Goal: Book appointment/travel/reservation

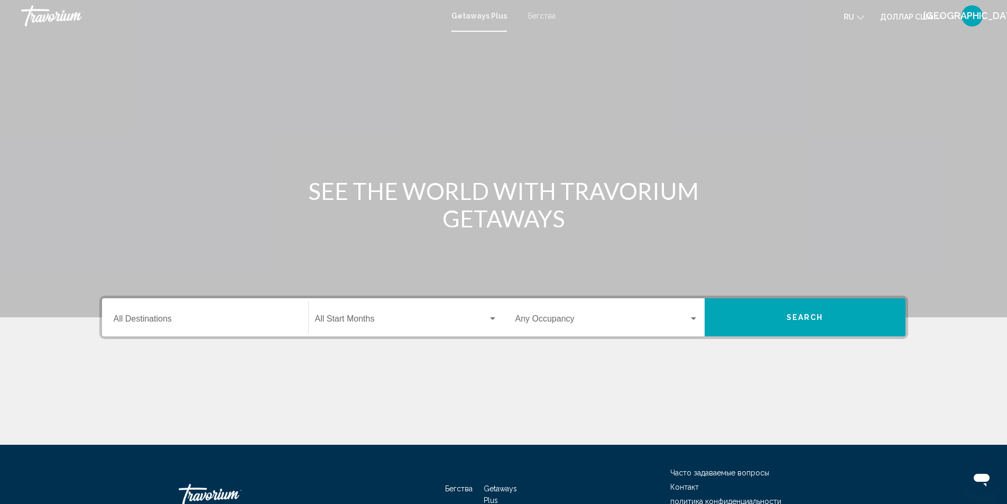
click at [158, 315] on div "Destination All Destinations" at bounding box center [205, 317] width 183 height 33
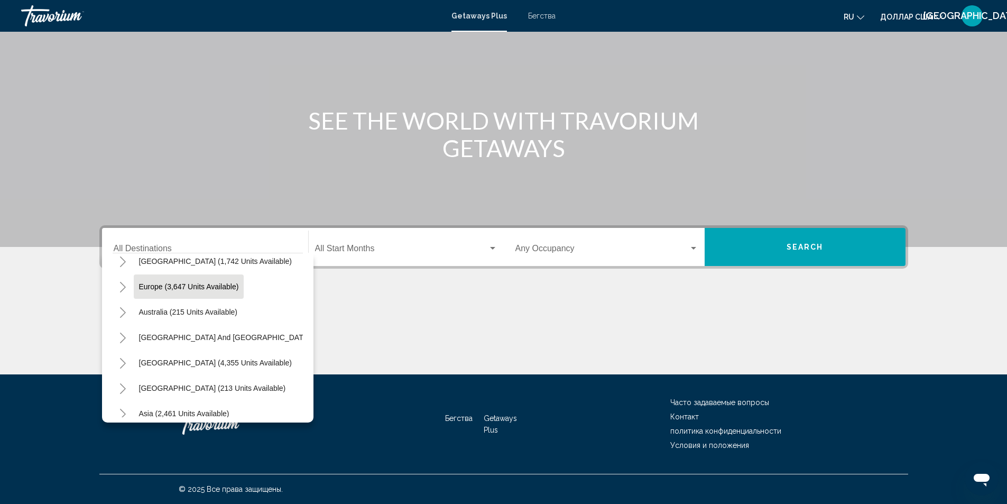
scroll to position [108, 0]
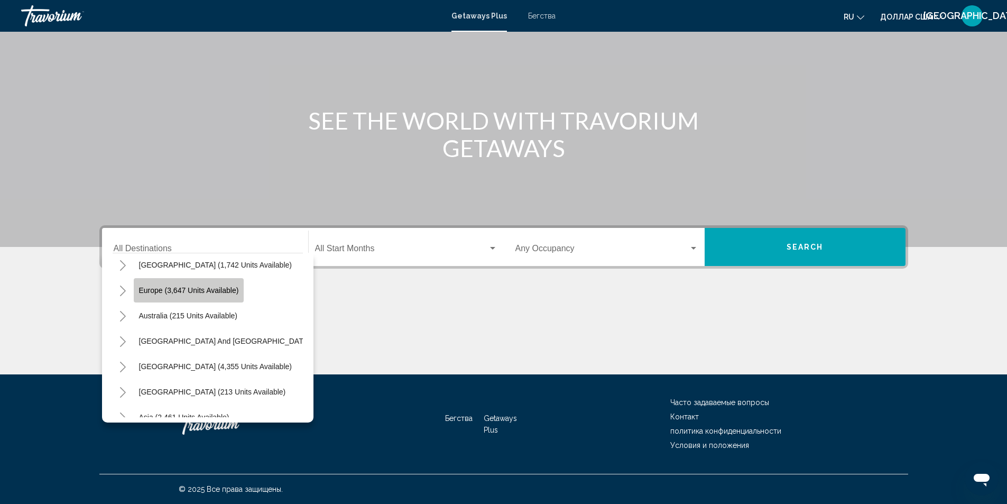
click at [196, 290] on span "Europe (3,647 units available)" at bounding box center [189, 290] width 100 height 8
type input "**********"
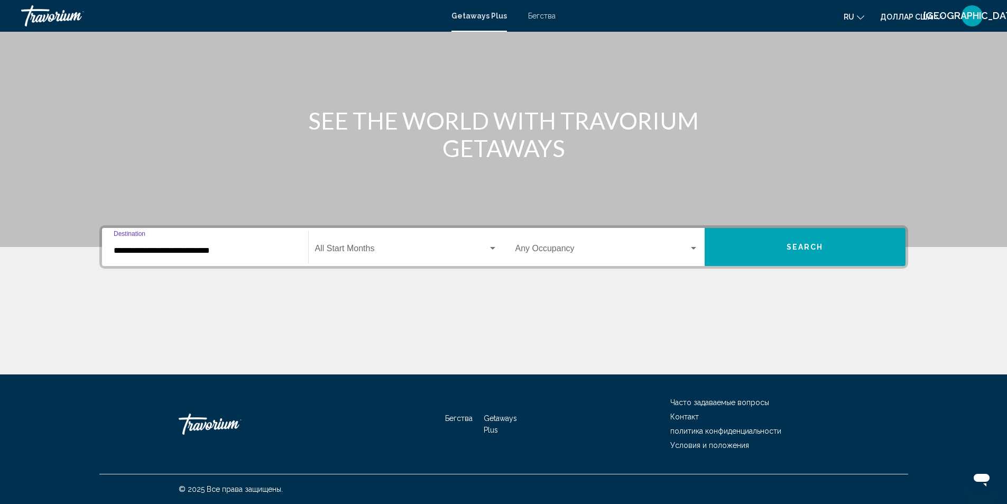
click at [341, 246] on span "Виджет поиска" at bounding box center [401, 251] width 173 height 10
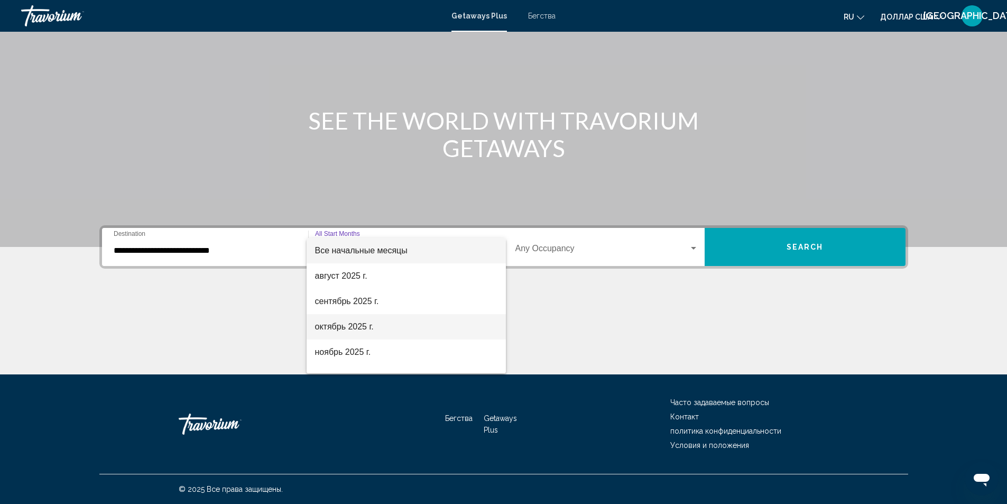
click at [339, 323] on font "октябрь 2025 г." at bounding box center [344, 326] width 59 height 9
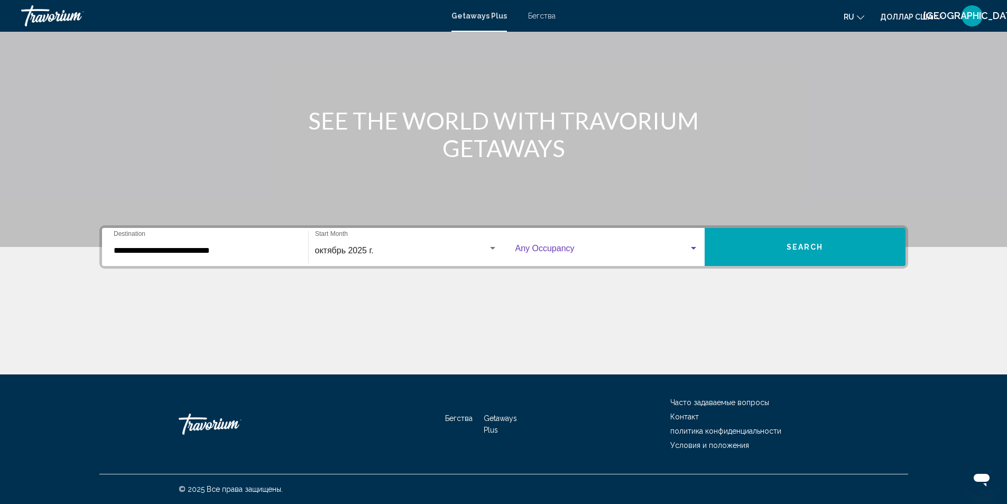
click at [540, 249] on span "Виджет поиска" at bounding box center [601, 251] width 173 height 10
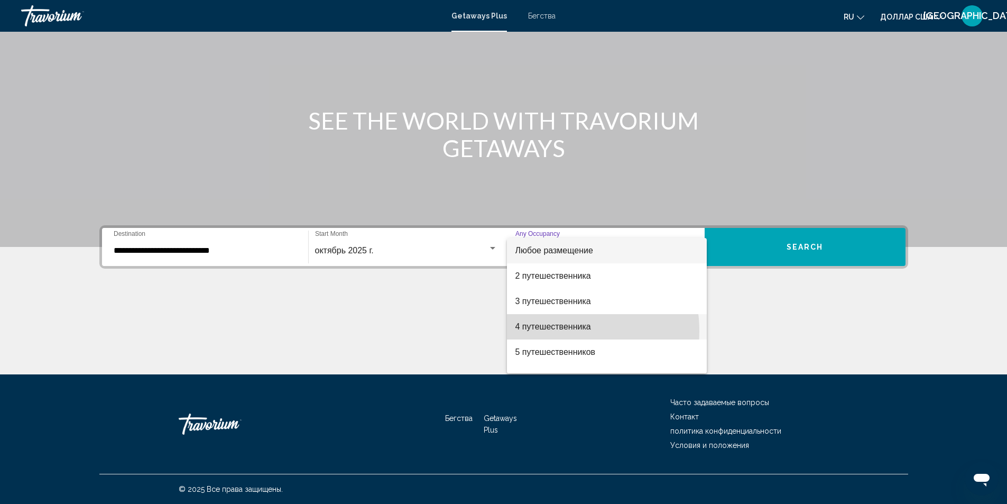
click at [557, 331] on span "4 путешественника" at bounding box center [606, 326] width 183 height 25
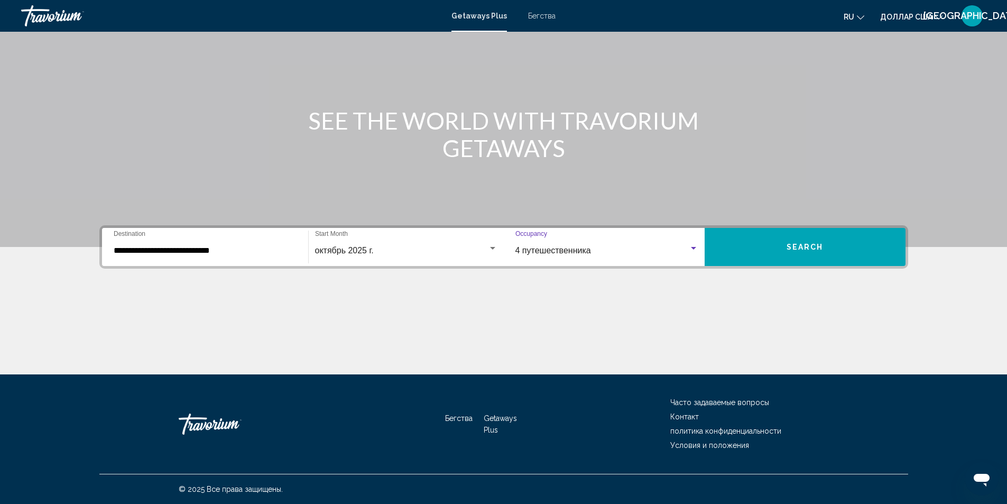
click at [798, 246] on span "Search" at bounding box center [804, 247] width 37 height 8
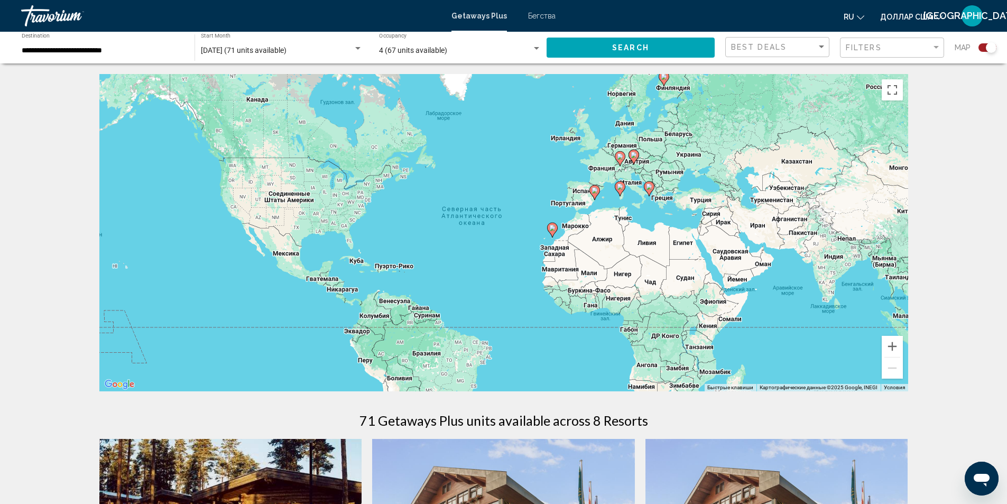
click at [700, 203] on div "Чтобы активировать перетаскивание с помощью клавиатуры, нажмите Alt + Ввод. Пос…" at bounding box center [503, 232] width 809 height 317
click at [124, 53] on input "**********" at bounding box center [103, 51] width 162 height 8
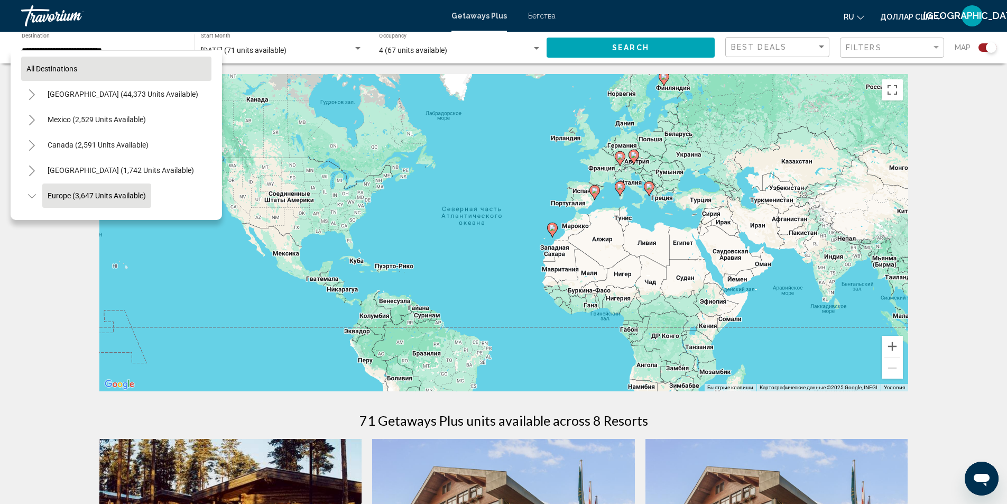
click at [75, 68] on span "All destinations" at bounding box center [51, 68] width 51 height 8
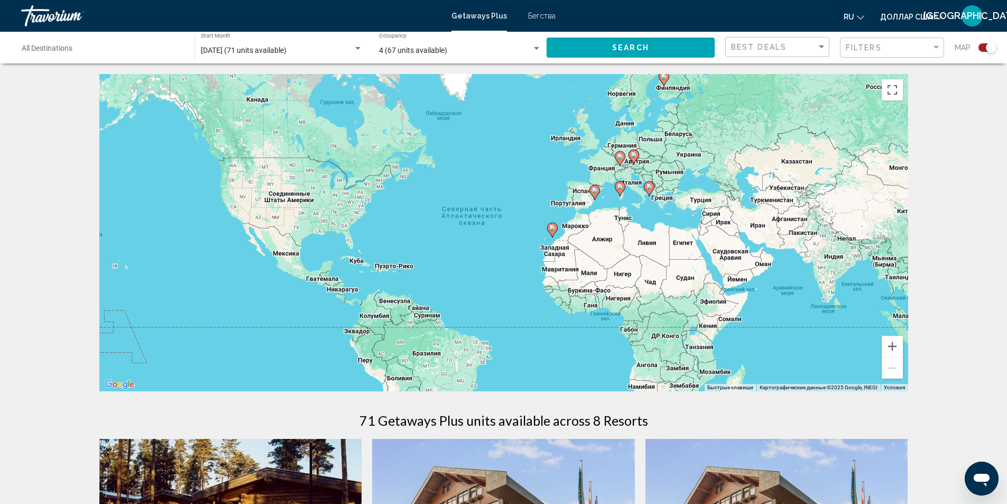
click at [81, 47] on input "Destination All Destinations" at bounding box center [103, 51] width 162 height 8
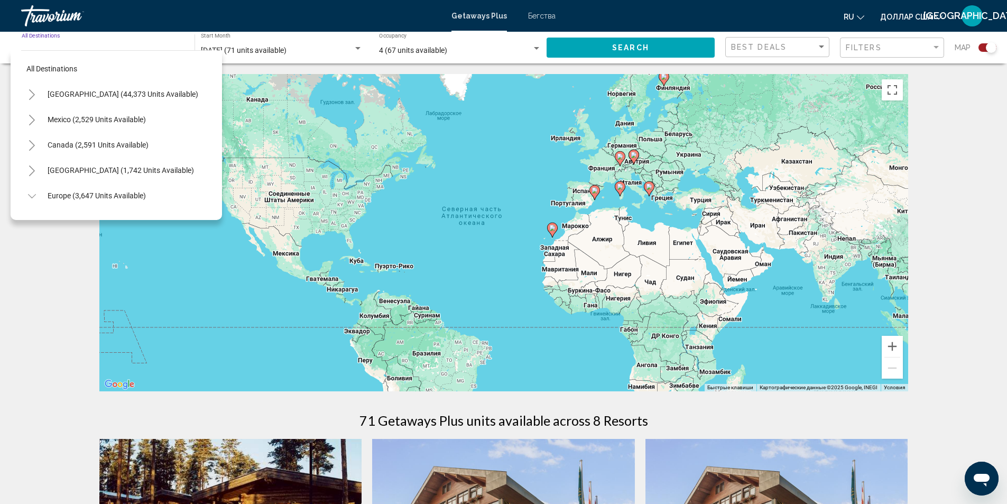
click at [85, 63] on button "All destinations" at bounding box center [116, 69] width 190 height 24
type input "**********"
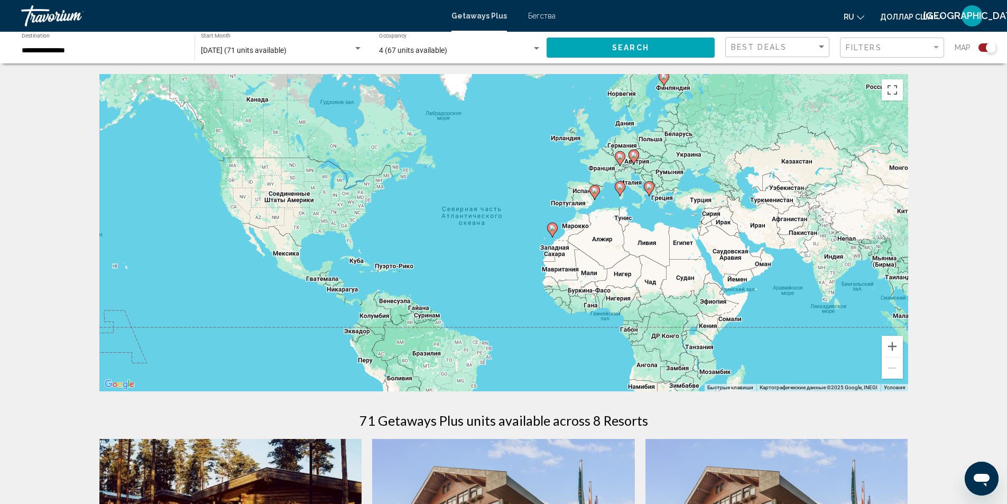
click at [656, 48] on button "Search" at bounding box center [631, 48] width 168 height 20
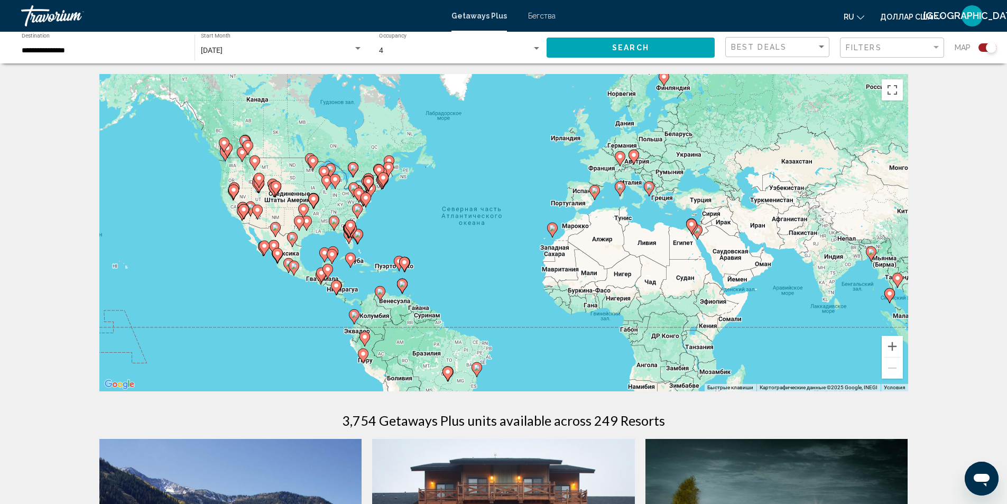
click at [698, 205] on div "Чтобы активировать перетаскивание с помощью клавиатуры, нажмите Alt + Ввод. Пос…" at bounding box center [503, 232] width 809 height 317
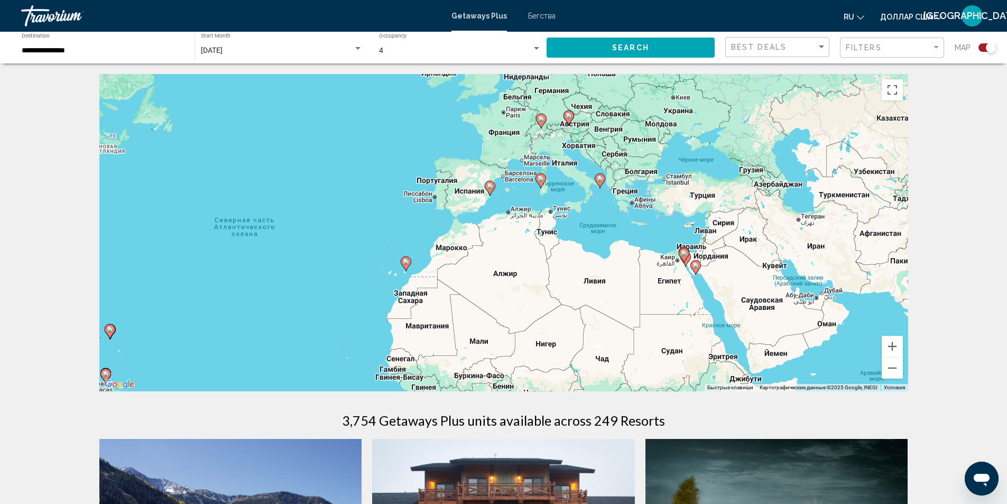
click at [694, 203] on div "Чтобы активировать перетаскивание с помощью клавиатуры, нажмите Alt + Ввод. Пос…" at bounding box center [503, 232] width 809 height 317
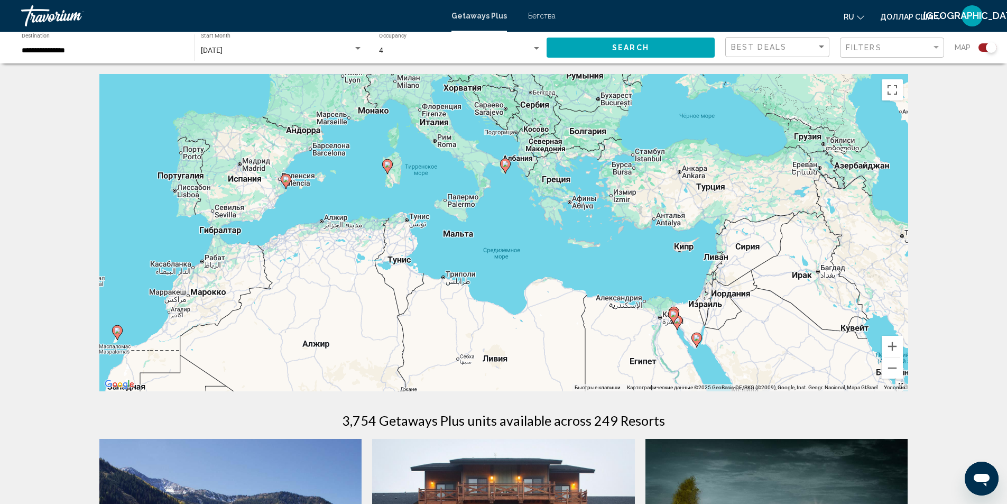
click at [636, 154] on div "Чтобы активировать перетаскивание с помощью клавиатуры, нажмите Alt + Ввод. Пос…" at bounding box center [503, 232] width 809 height 317
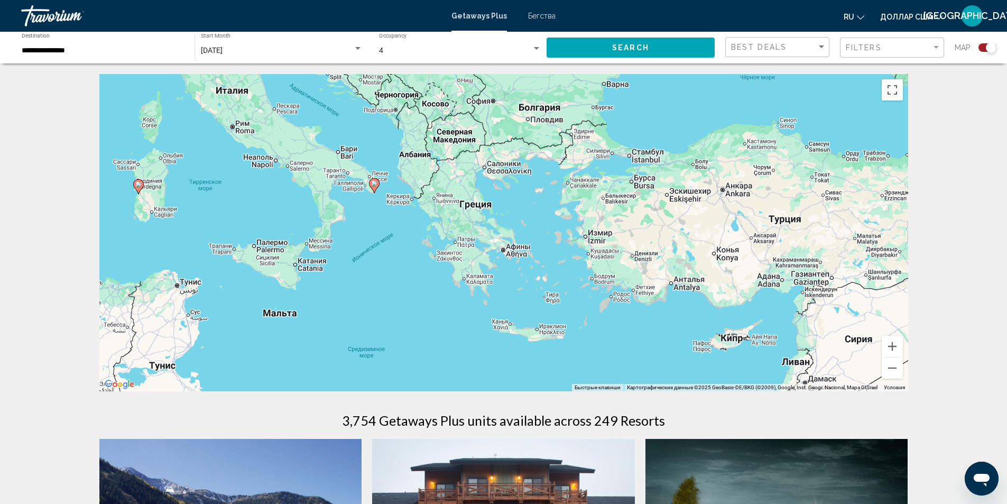
click at [646, 158] on div "Чтобы активировать перетаскивание с помощью клавиатуры, нажмите Alt + Ввод. Пос…" at bounding box center [503, 232] width 809 height 317
click at [643, 160] on div "Чтобы активировать перетаскивание с помощью клавиатуры, нажмите Alt + Ввод. Пос…" at bounding box center [503, 232] width 809 height 317
